Goal: Information Seeking & Learning: Understand process/instructions

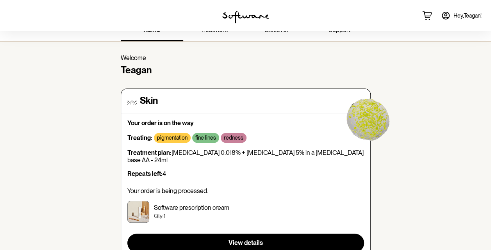
scroll to position [12, 0]
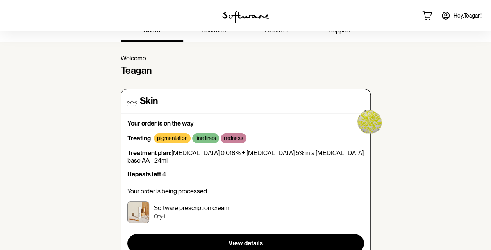
click at [456, 13] on span "Hey, Teagan !" at bounding box center [467, 15] width 28 height 7
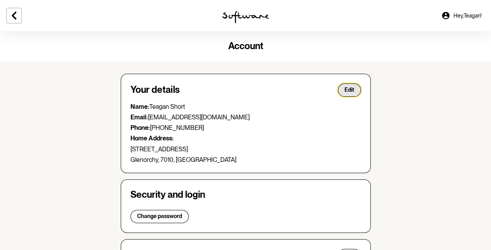
click at [352, 87] on span "Edit" at bounding box center [349, 90] width 10 height 7
select select "TAS"
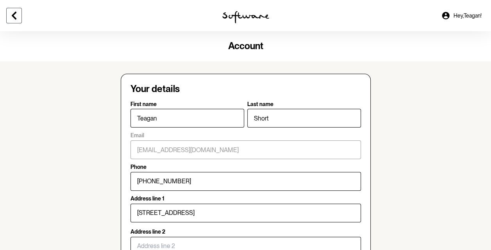
click at [9, 13] on button at bounding box center [14, 16] width 16 height 16
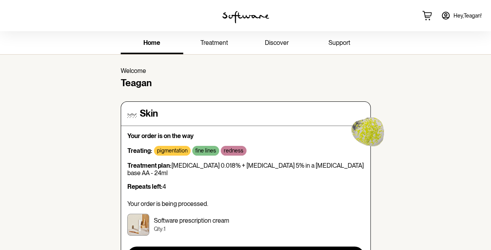
click at [336, 43] on span "support" at bounding box center [339, 42] width 22 height 7
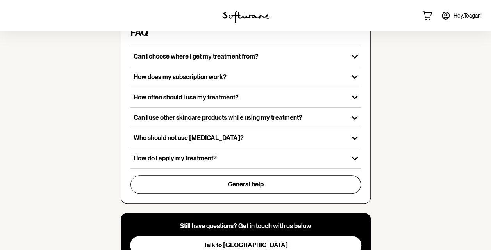
scroll to position [266, 0]
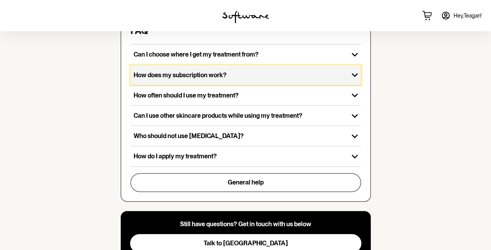
click at [295, 77] on div "How does my subscription work?" at bounding box center [239, 75] width 218 height 20
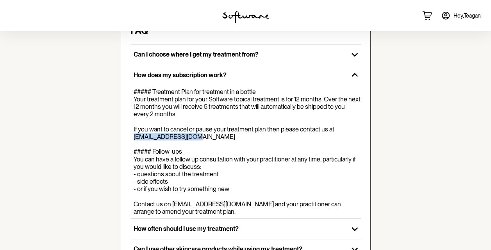
drag, startPoint x: 185, startPoint y: 134, endPoint x: 131, endPoint y: 136, distance: 53.9
click at [131, 136] on div "##### Treatment Plan for treatment in a bottle Your treatment plan for your Sof…" at bounding box center [245, 151] width 230 height 133
copy div "[EMAIL_ADDRESS][DOMAIN_NAME]"
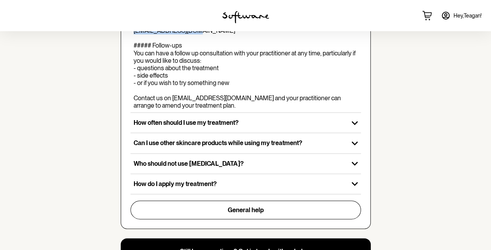
scroll to position [372, 0]
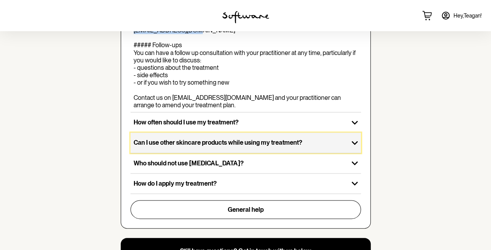
click at [246, 146] on p "Can I use other skincare products while using my treatment?" at bounding box center [239, 142] width 212 height 7
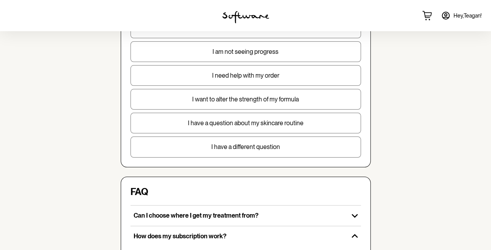
scroll to position [0, 0]
